Goal: Information Seeking & Learning: Learn about a topic

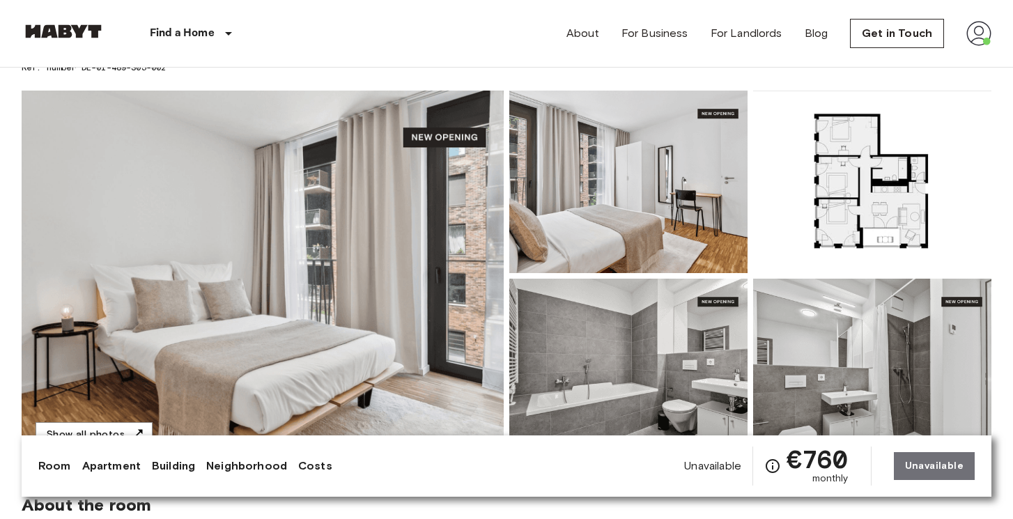
scroll to position [89, 0]
click at [396, 244] on img at bounding box center [263, 275] width 482 height 371
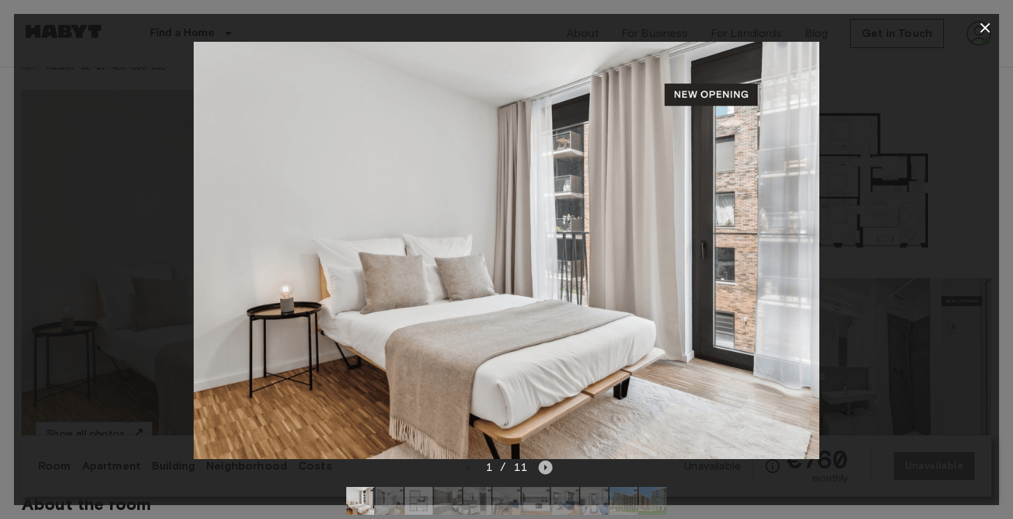
click at [545, 466] on icon "Next image" at bounding box center [546, 468] width 3 height 6
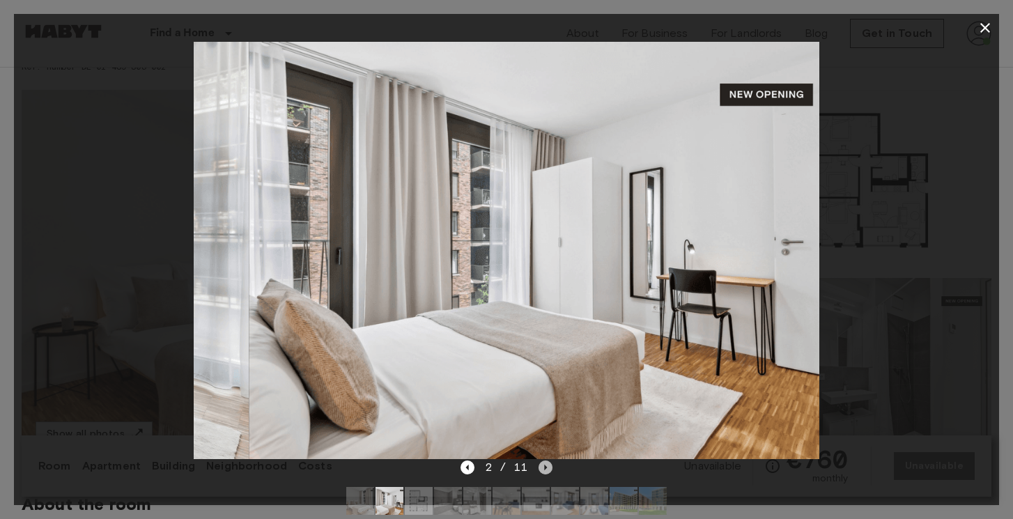
click at [545, 466] on icon "Next image" at bounding box center [546, 468] width 3 height 6
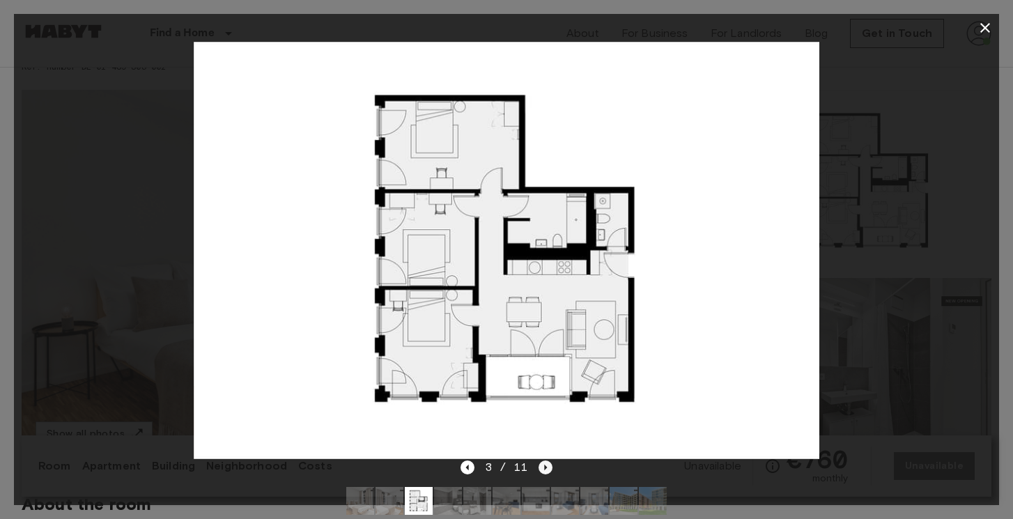
click at [545, 466] on icon "Next image" at bounding box center [546, 468] width 3 height 6
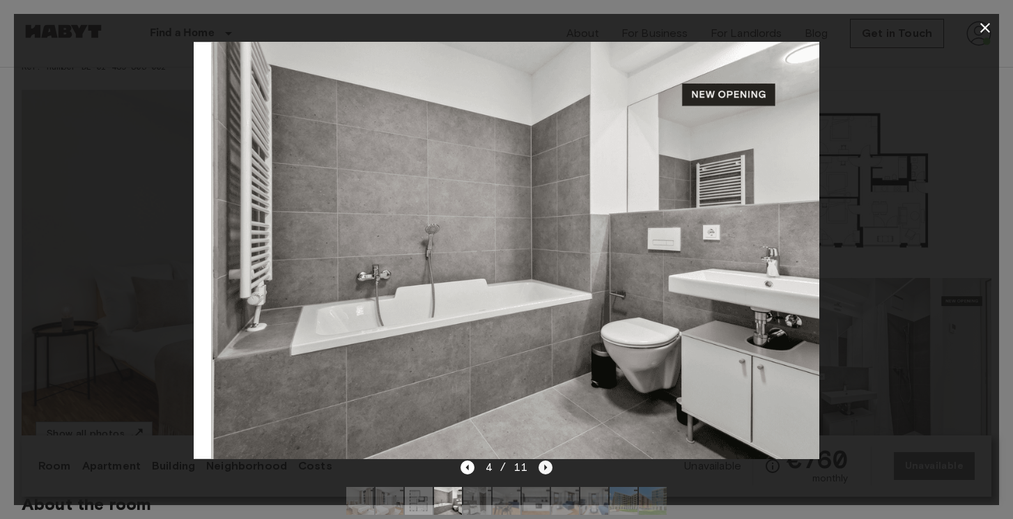
click at [545, 466] on icon "Next image" at bounding box center [546, 468] width 3 height 6
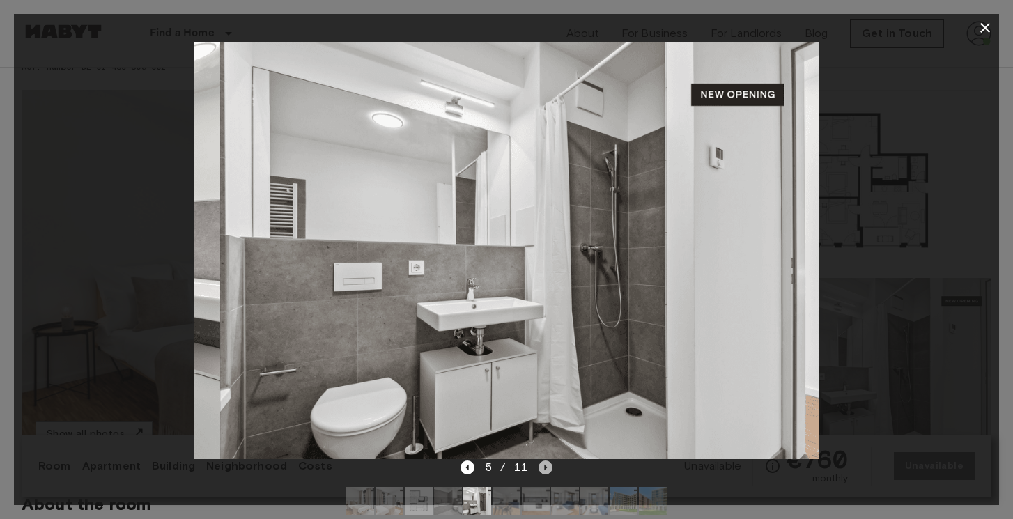
click at [545, 466] on icon "Next image" at bounding box center [546, 468] width 3 height 6
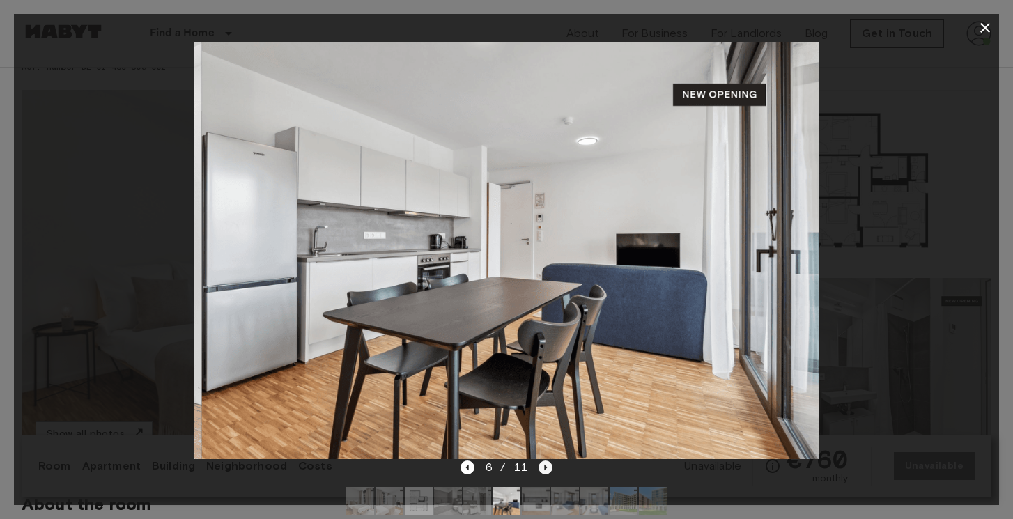
click at [545, 466] on icon "Next image" at bounding box center [546, 468] width 3 height 6
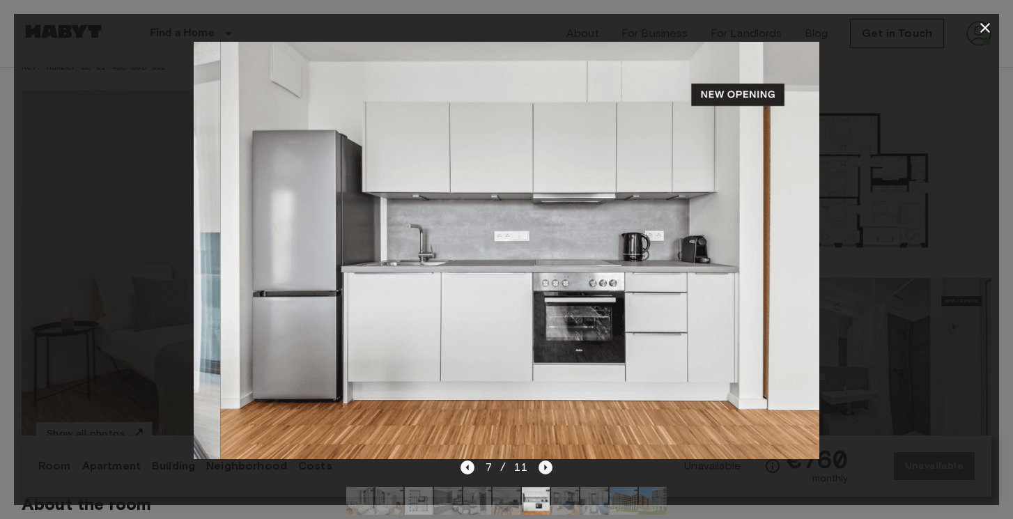
click at [545, 466] on icon "Next image" at bounding box center [546, 468] width 3 height 6
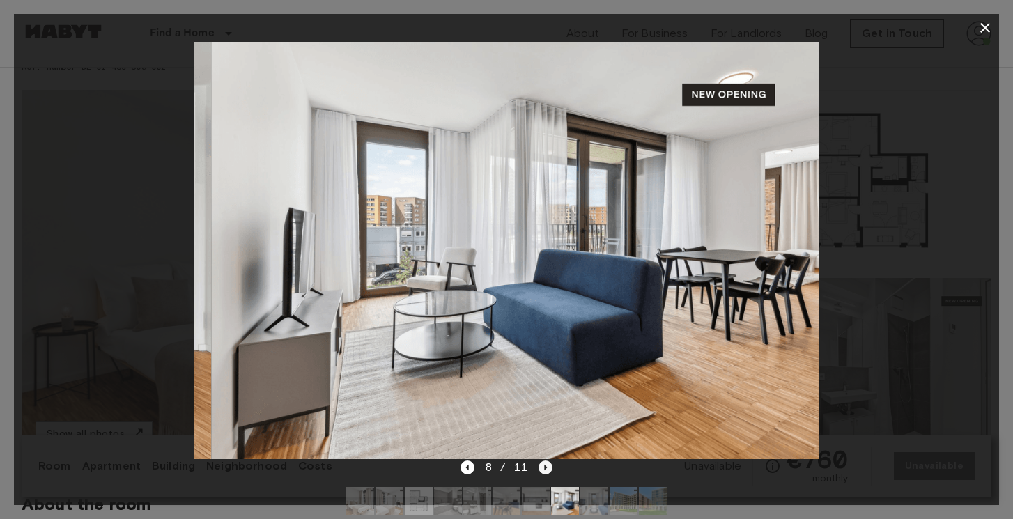
click at [545, 465] on icon "Next image" at bounding box center [546, 468] width 3 height 6
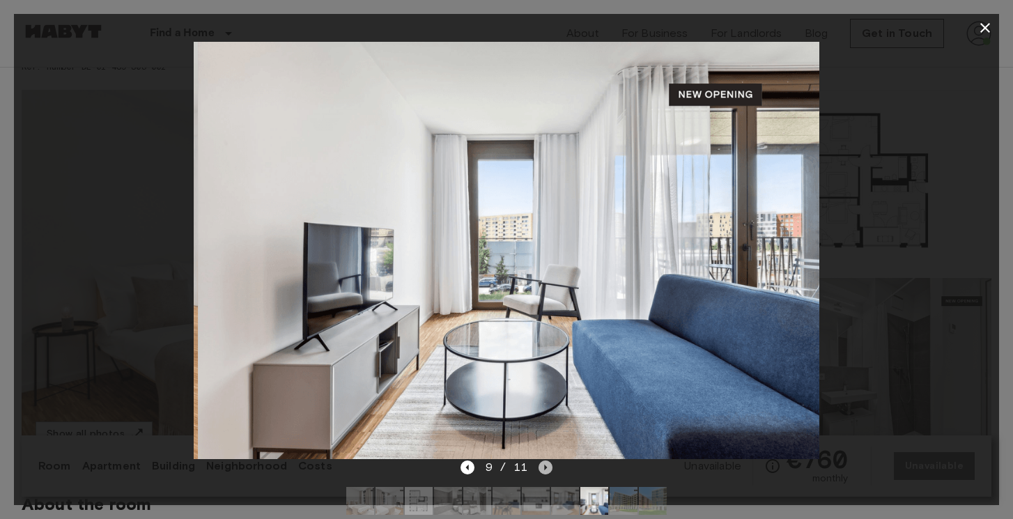
click at [545, 465] on icon "Next image" at bounding box center [546, 468] width 3 height 6
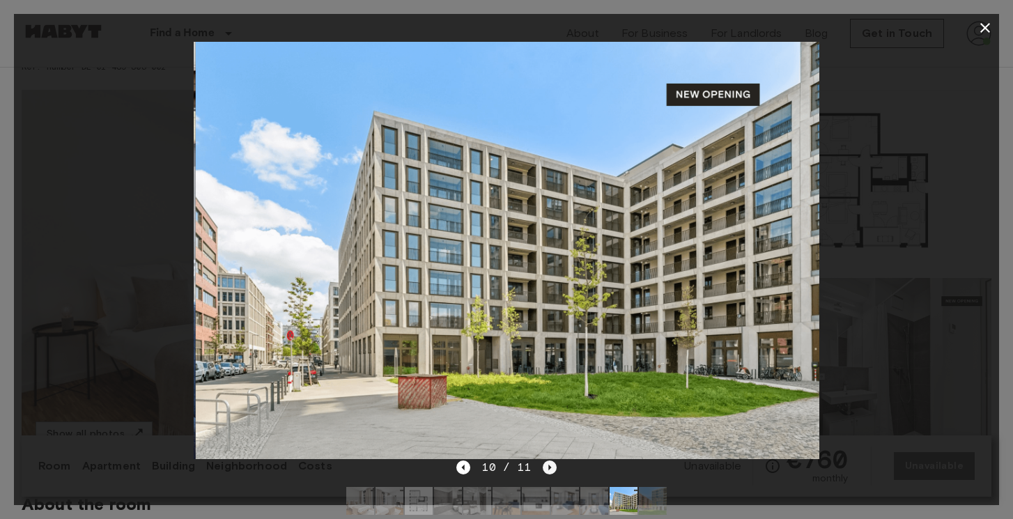
click at [549, 465] on icon "Next image" at bounding box center [550, 467] width 14 height 14
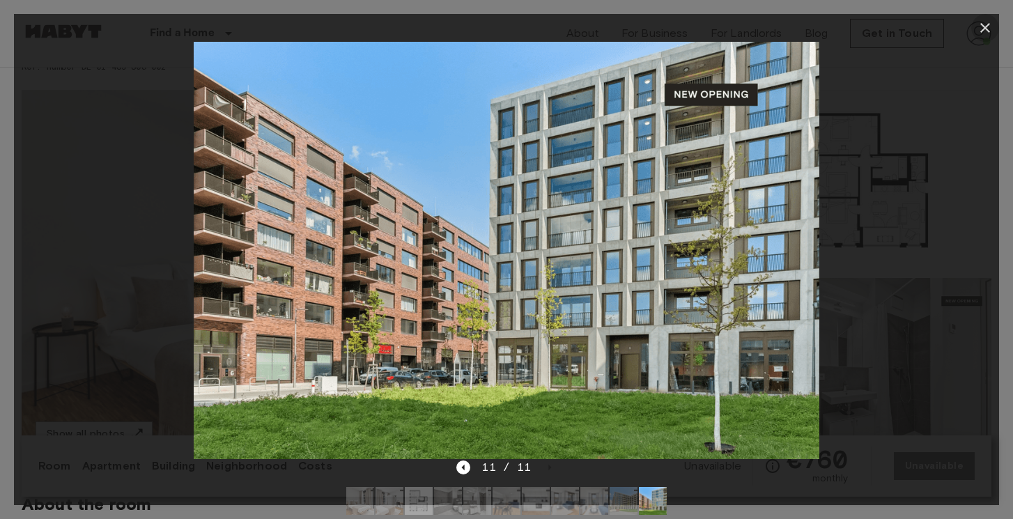
click at [984, 23] on icon "button" at bounding box center [985, 28] width 17 height 17
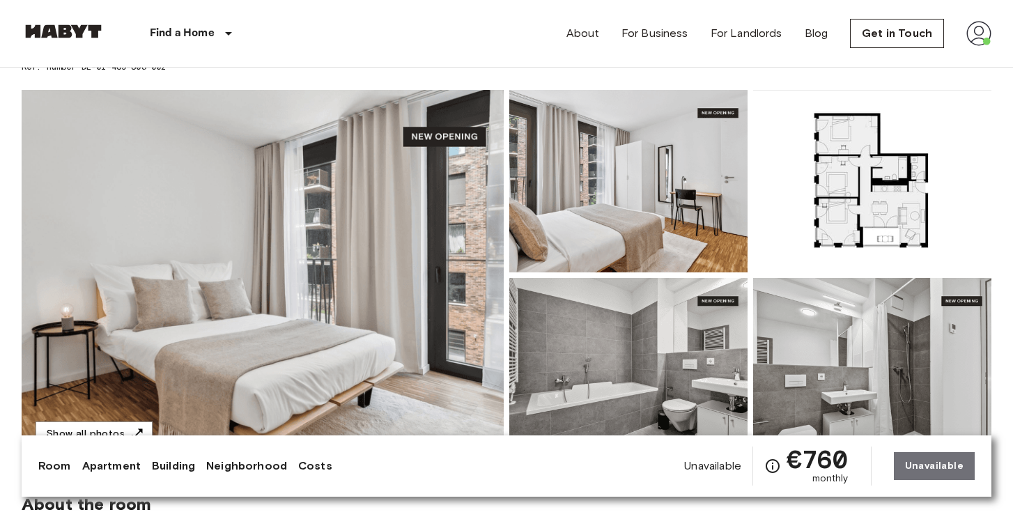
click at [488, 278] on img at bounding box center [263, 275] width 482 height 371
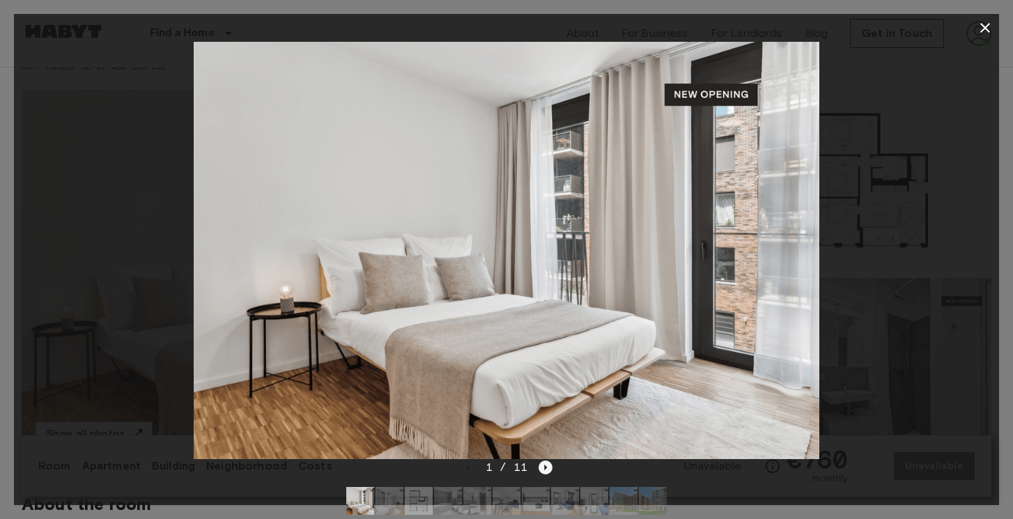
click at [548, 469] on icon "Next image" at bounding box center [545, 467] width 14 height 14
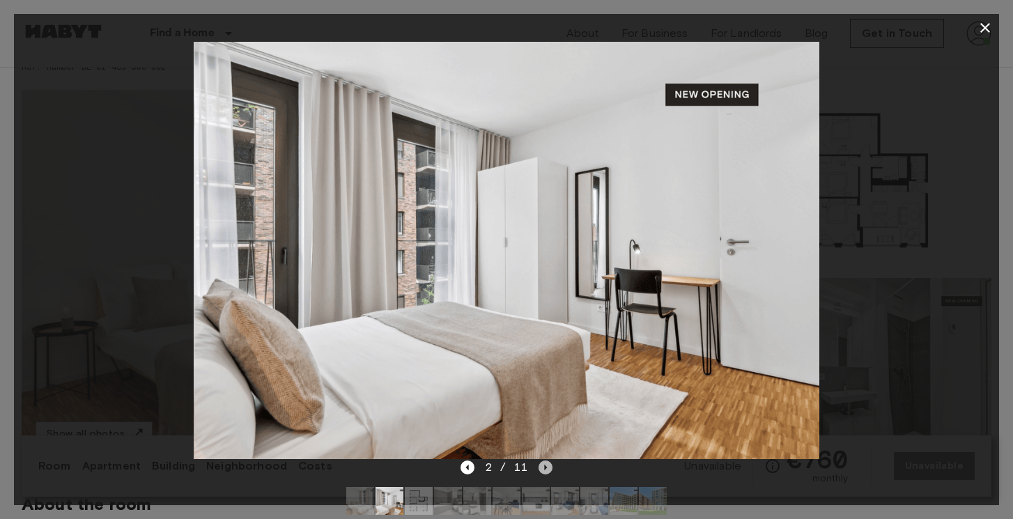
click at [548, 469] on icon "Next image" at bounding box center [545, 467] width 14 height 14
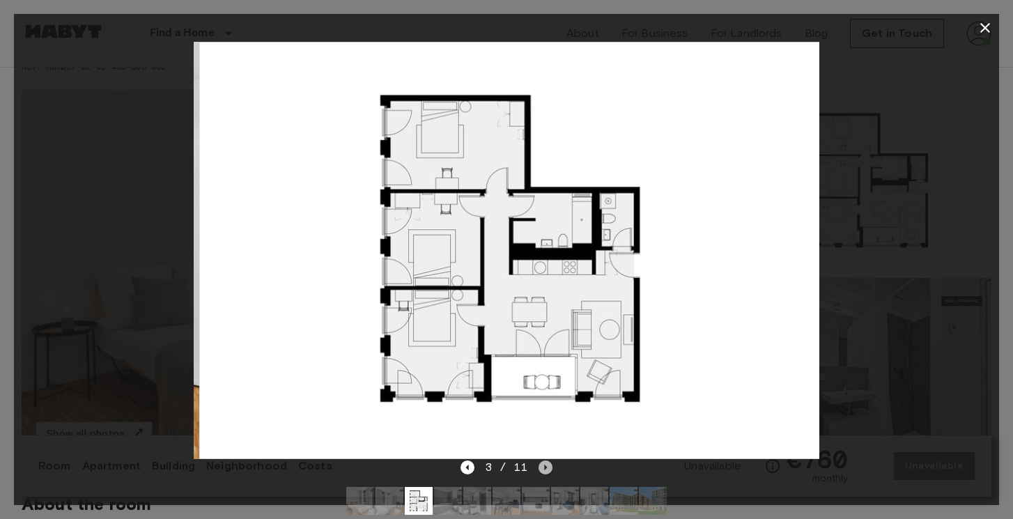
click at [548, 469] on icon "Next image" at bounding box center [545, 467] width 14 height 14
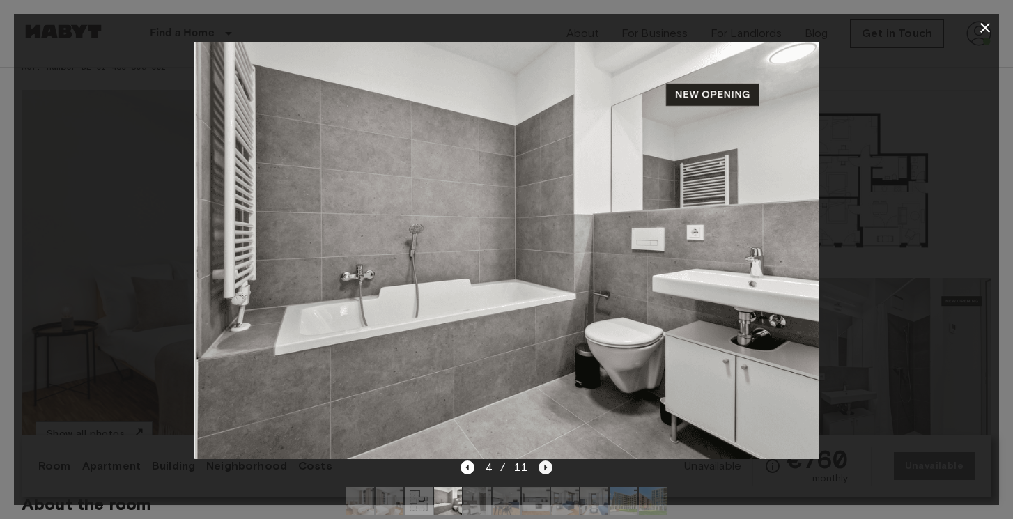
click at [548, 469] on icon "Next image" at bounding box center [545, 467] width 14 height 14
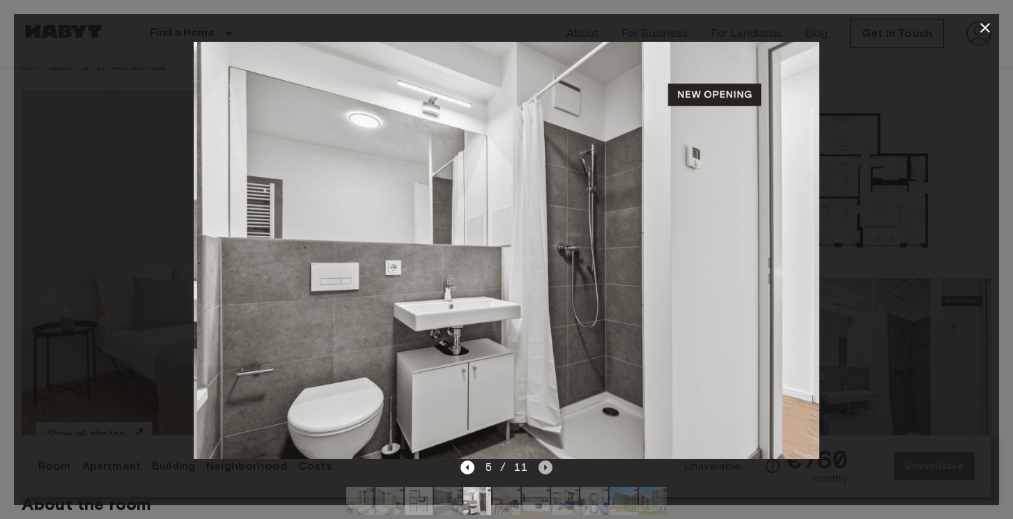
click at [548, 469] on icon "Next image" at bounding box center [545, 467] width 14 height 14
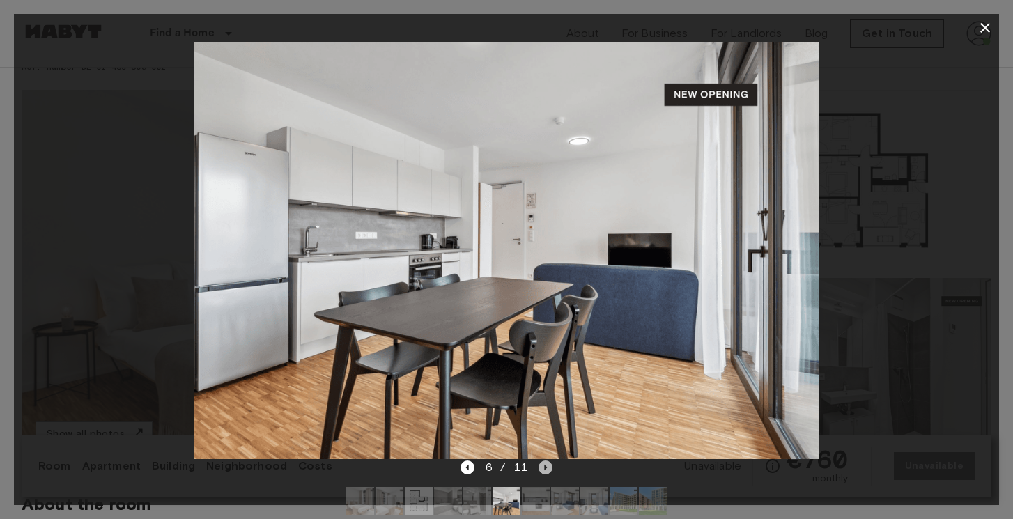
click at [548, 468] on icon "Next image" at bounding box center [545, 467] width 14 height 14
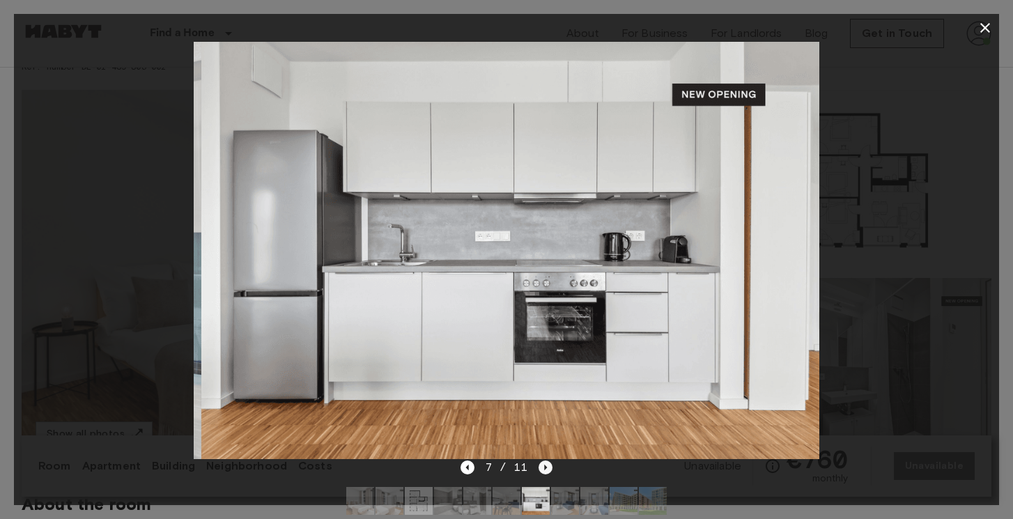
click at [548, 468] on icon "Next image" at bounding box center [545, 467] width 14 height 14
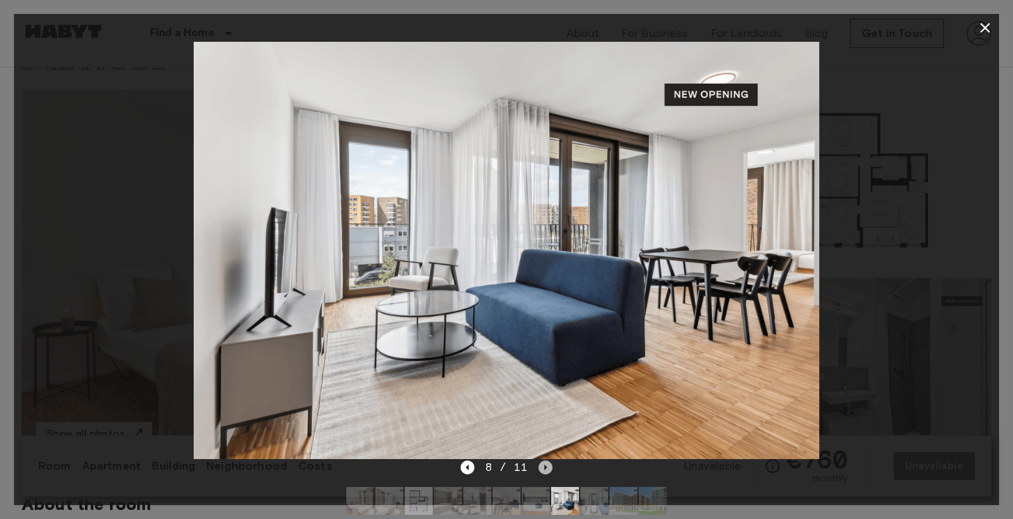
click at [548, 468] on icon "Next image" at bounding box center [545, 467] width 14 height 14
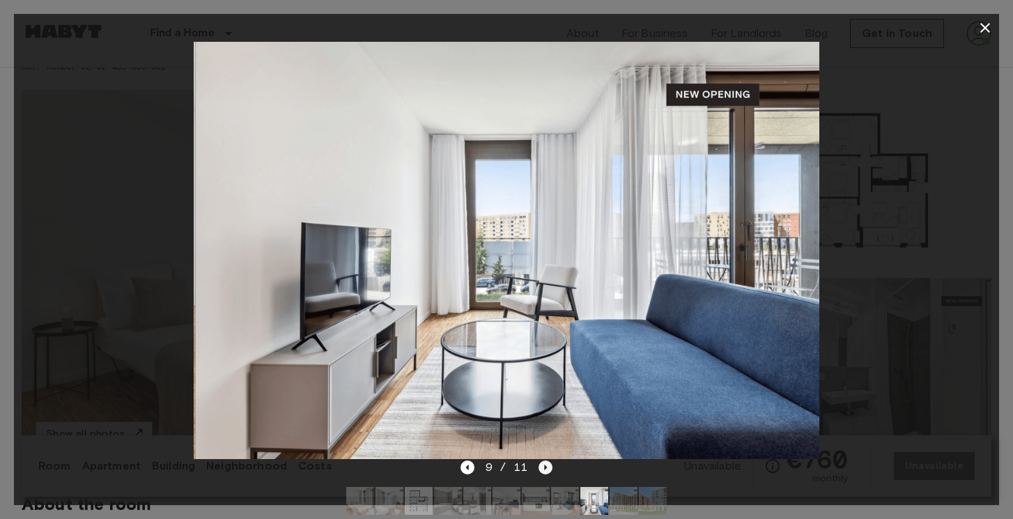
click at [548, 468] on icon "Next image" at bounding box center [545, 467] width 14 height 14
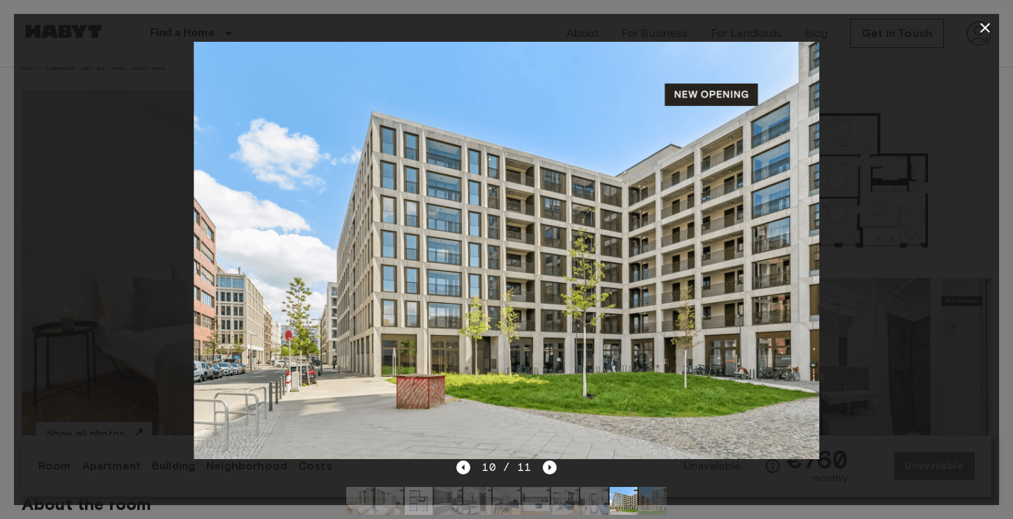
click at [986, 23] on icon "button" at bounding box center [985, 28] width 17 height 17
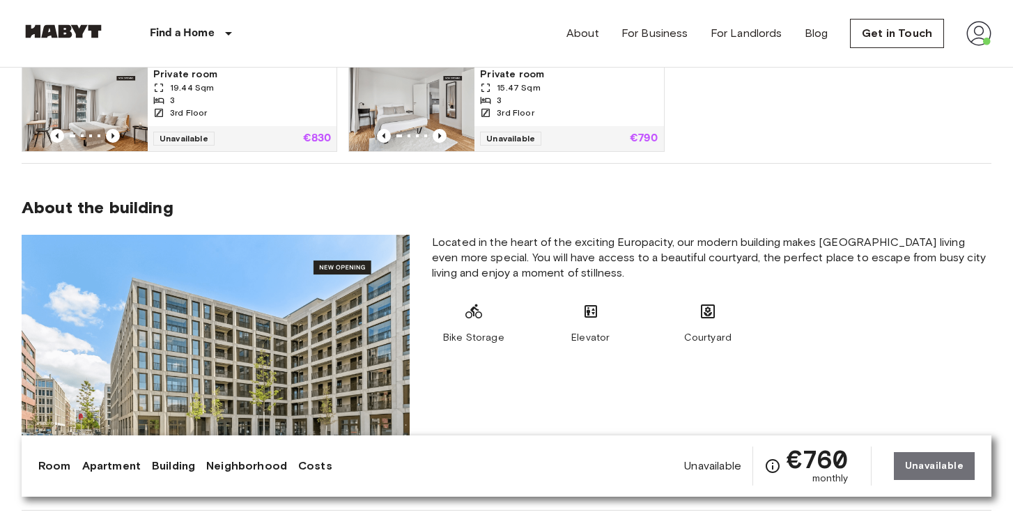
scroll to position [970, 0]
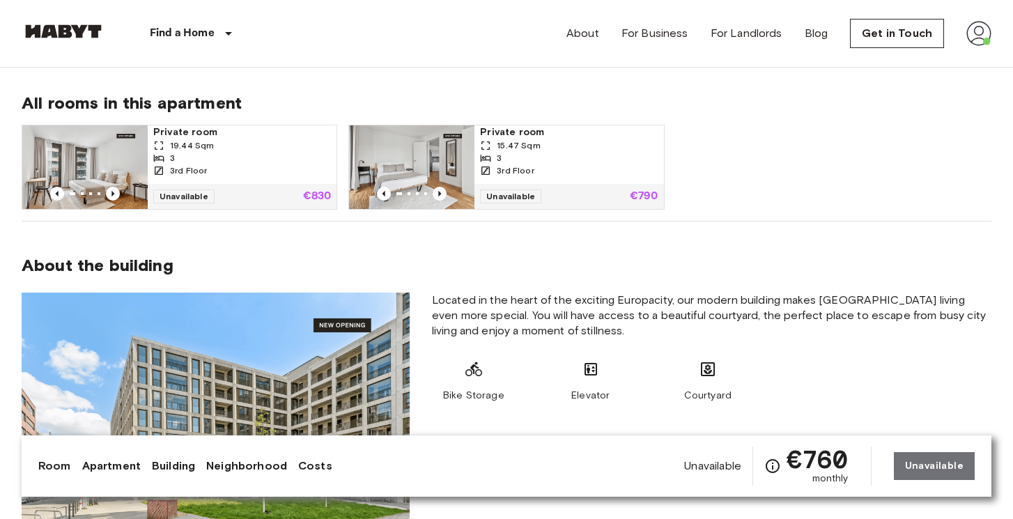
click at [165, 161] on div "3" at bounding box center [242, 158] width 178 height 13
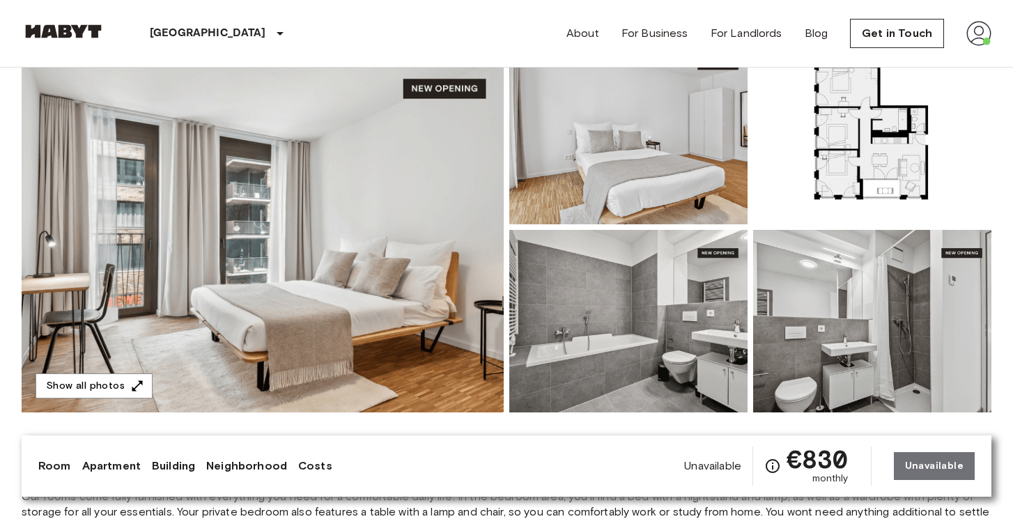
scroll to position [167, 0]
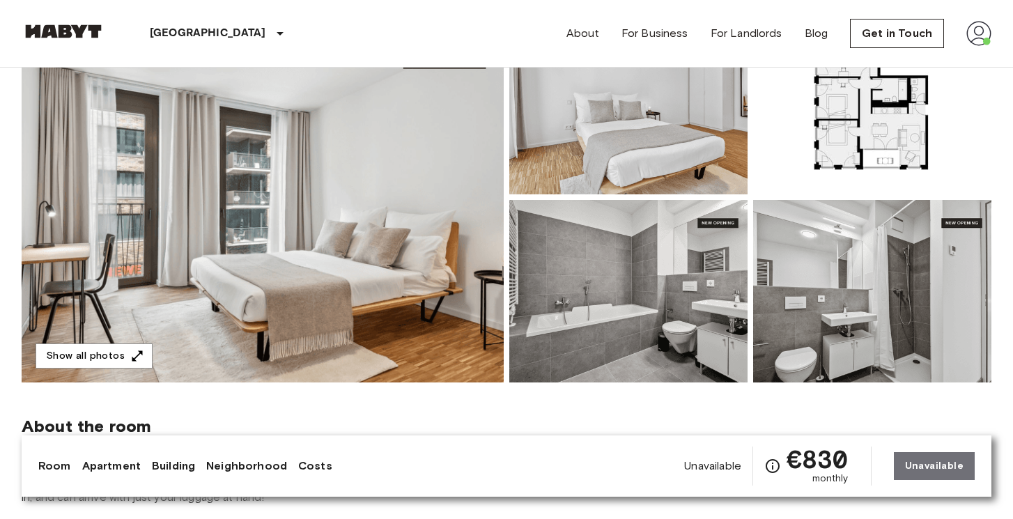
click at [458, 226] on img at bounding box center [263, 197] width 482 height 371
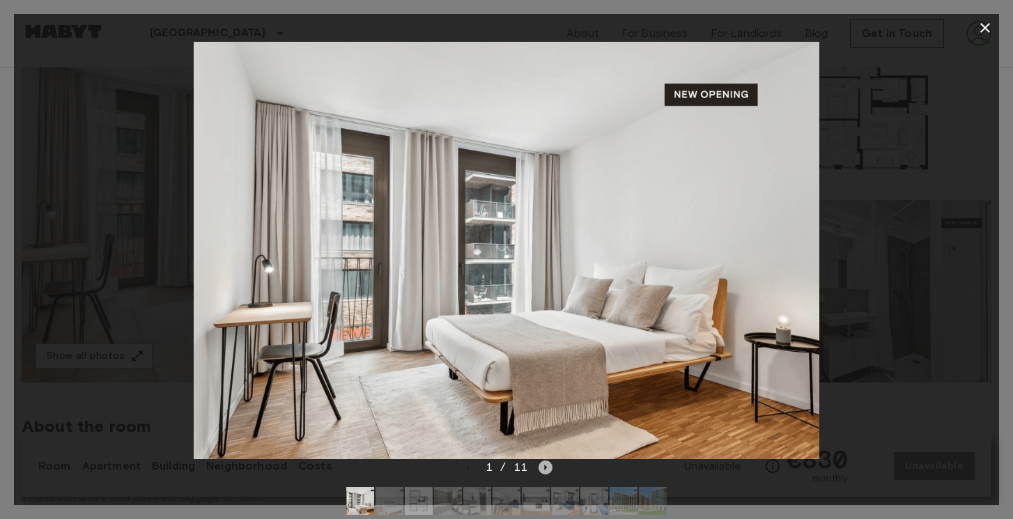
click at [546, 467] on icon "Next image" at bounding box center [546, 468] width 3 height 6
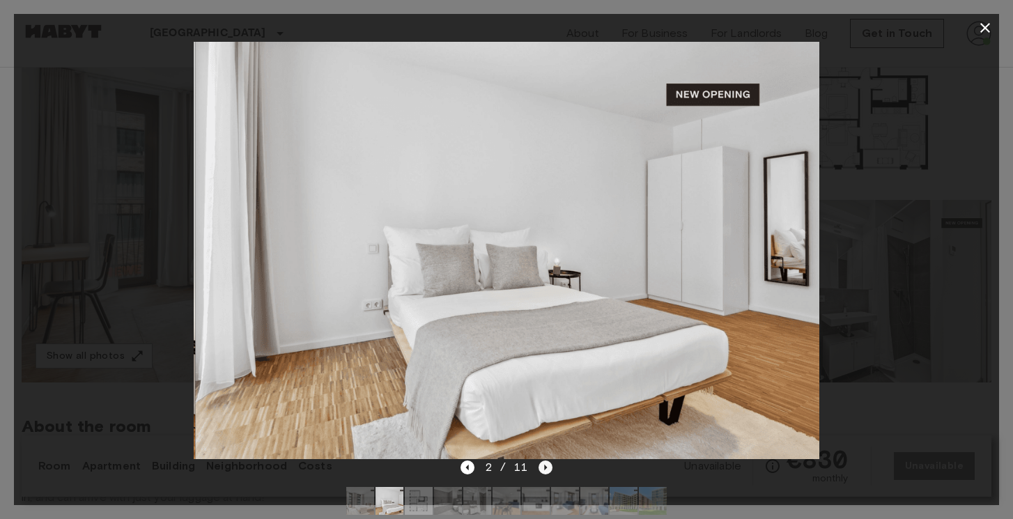
click at [546, 467] on icon "Next image" at bounding box center [546, 468] width 3 height 6
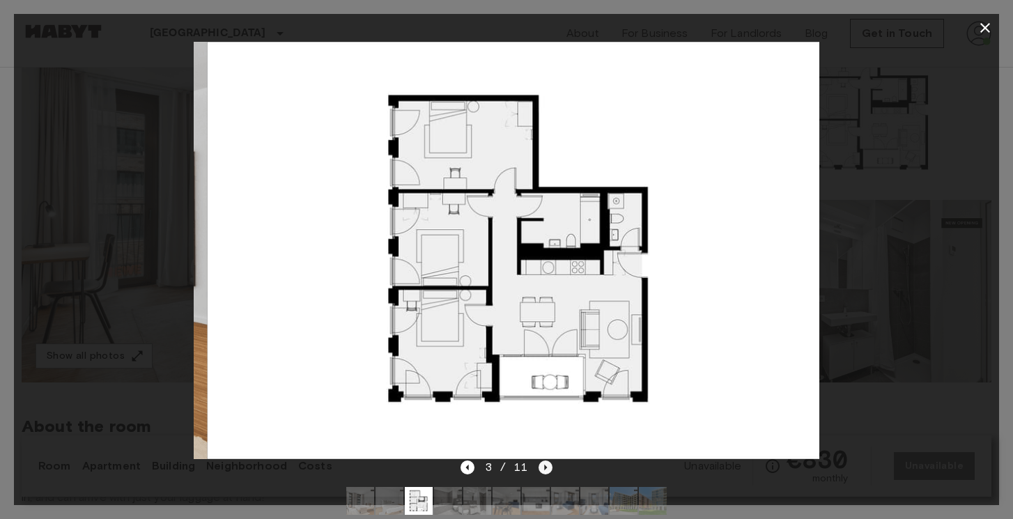
click at [546, 467] on icon "Next image" at bounding box center [546, 468] width 3 height 6
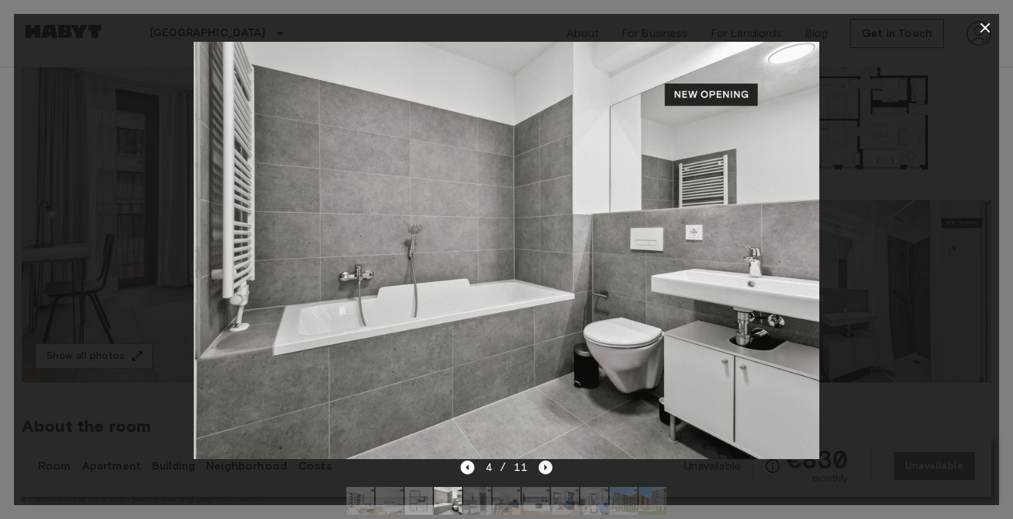
click at [547, 466] on icon "Next image" at bounding box center [545, 467] width 14 height 14
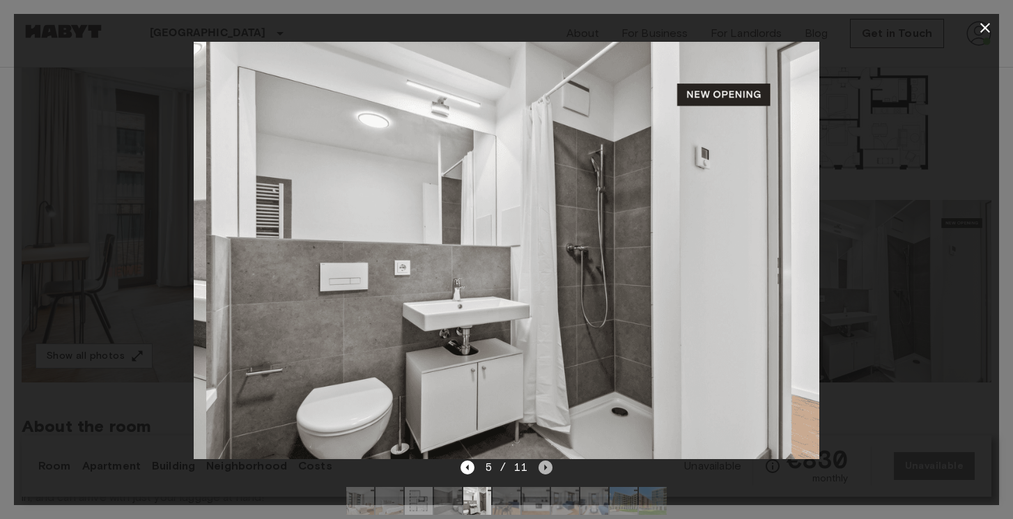
click at [547, 466] on icon "Next image" at bounding box center [545, 467] width 14 height 14
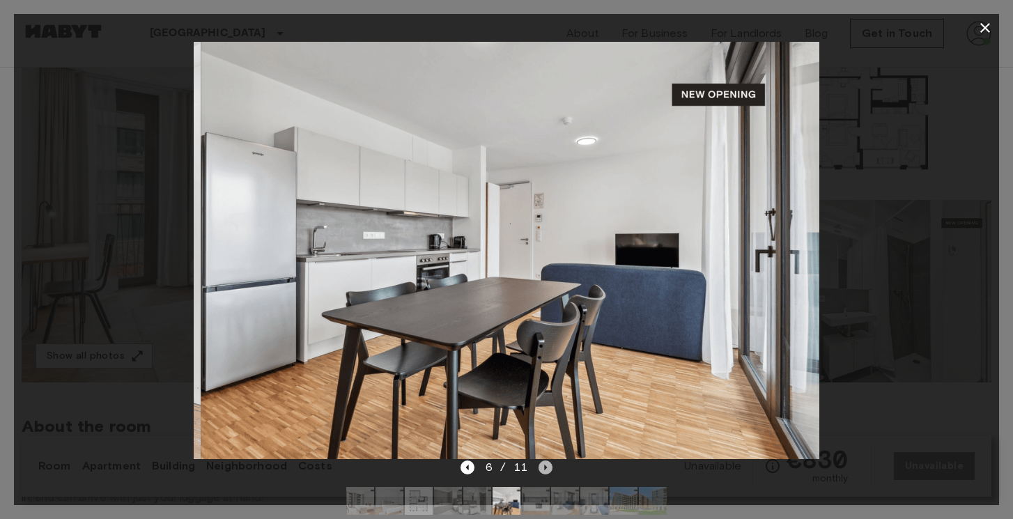
click at [547, 465] on icon "Next image" at bounding box center [545, 467] width 14 height 14
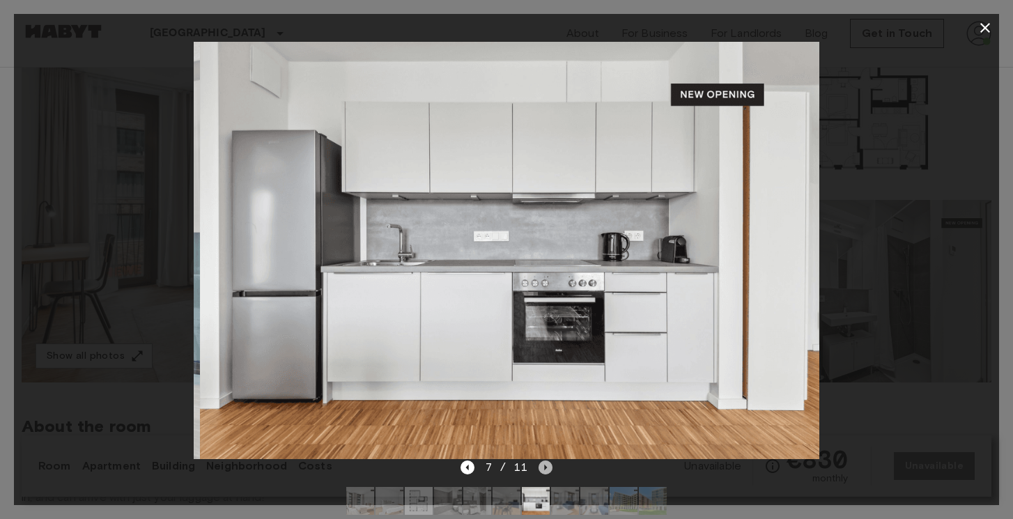
click at [547, 465] on icon "Next image" at bounding box center [545, 467] width 14 height 14
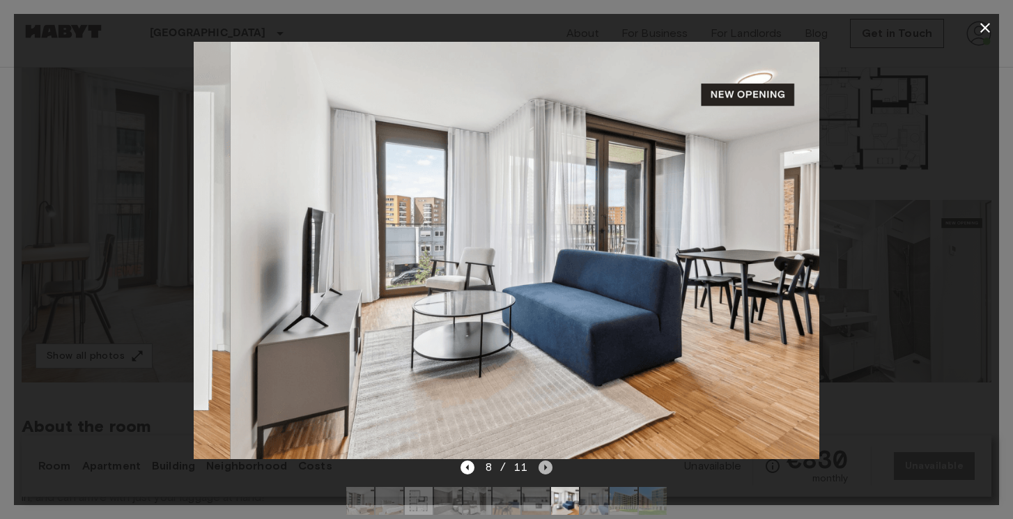
click at [547, 465] on icon "Next image" at bounding box center [545, 467] width 14 height 14
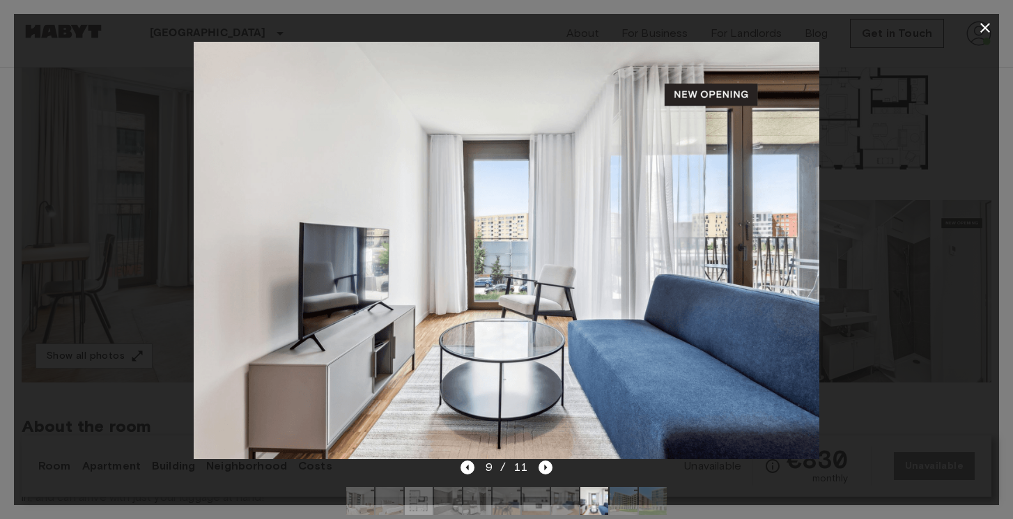
click at [984, 24] on icon "button" at bounding box center [985, 28] width 17 height 17
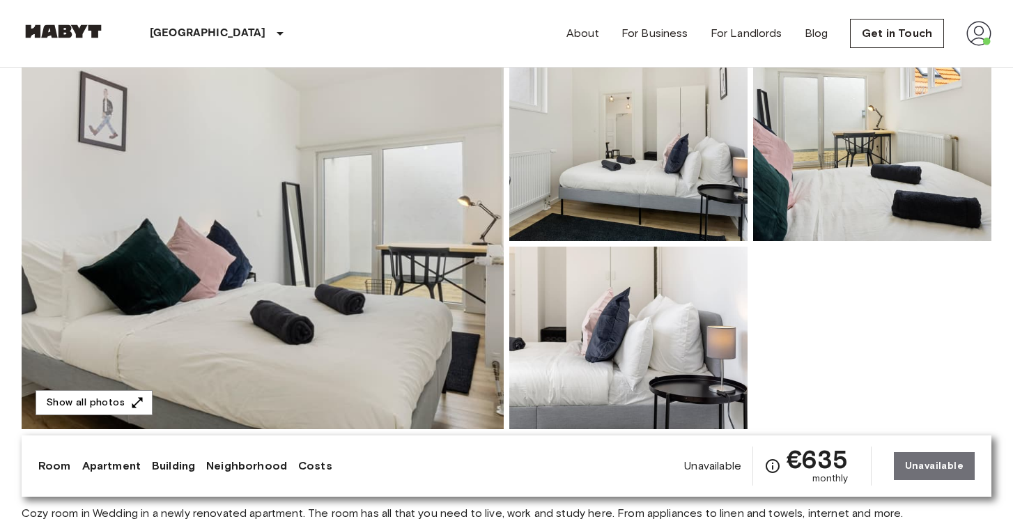
scroll to position [99, 0]
